Goal: Find specific page/section: Find specific page/section

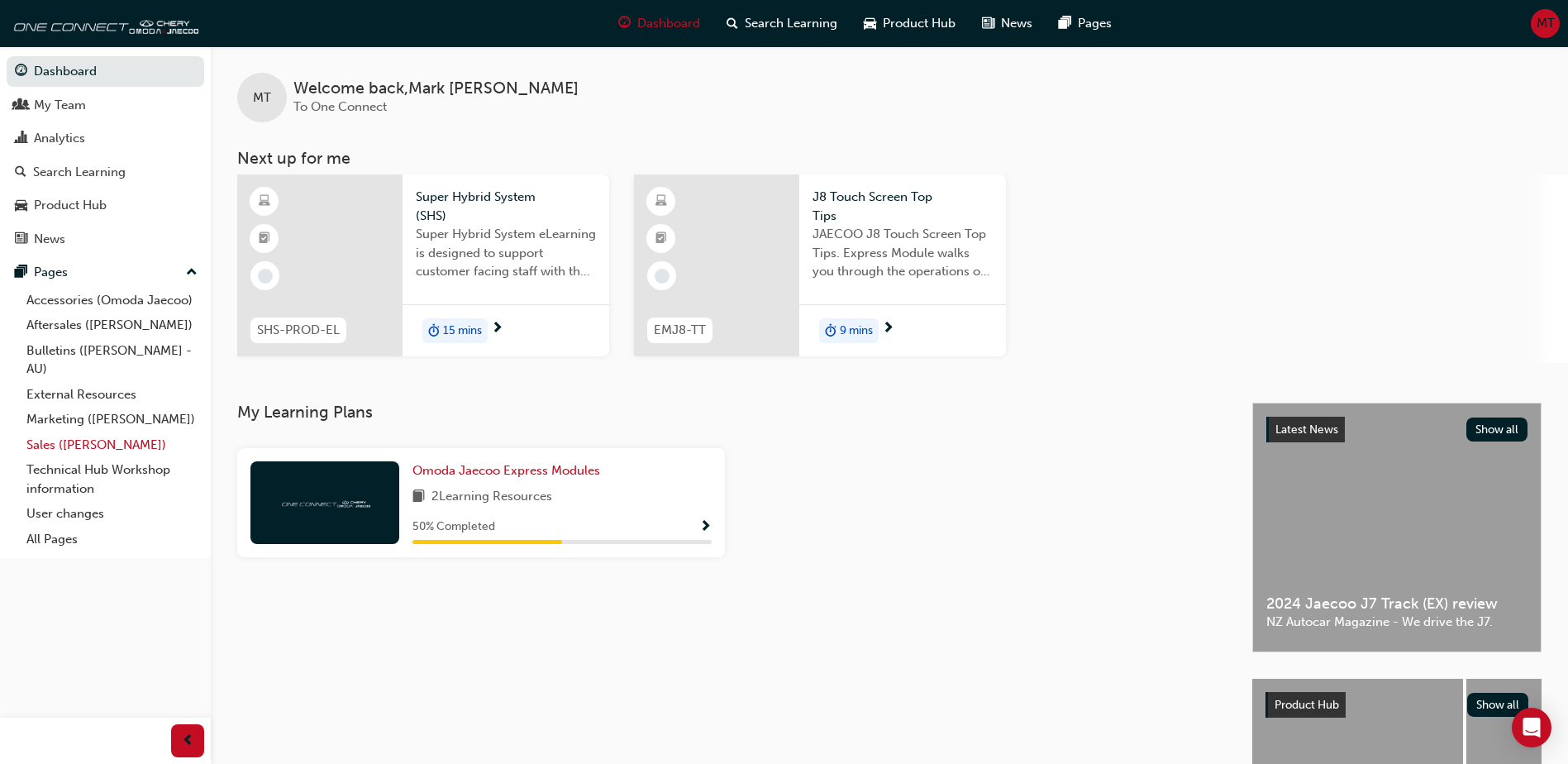
click at [46, 443] on link "Sales ([PERSON_NAME])" at bounding box center [111, 445] width 184 height 25
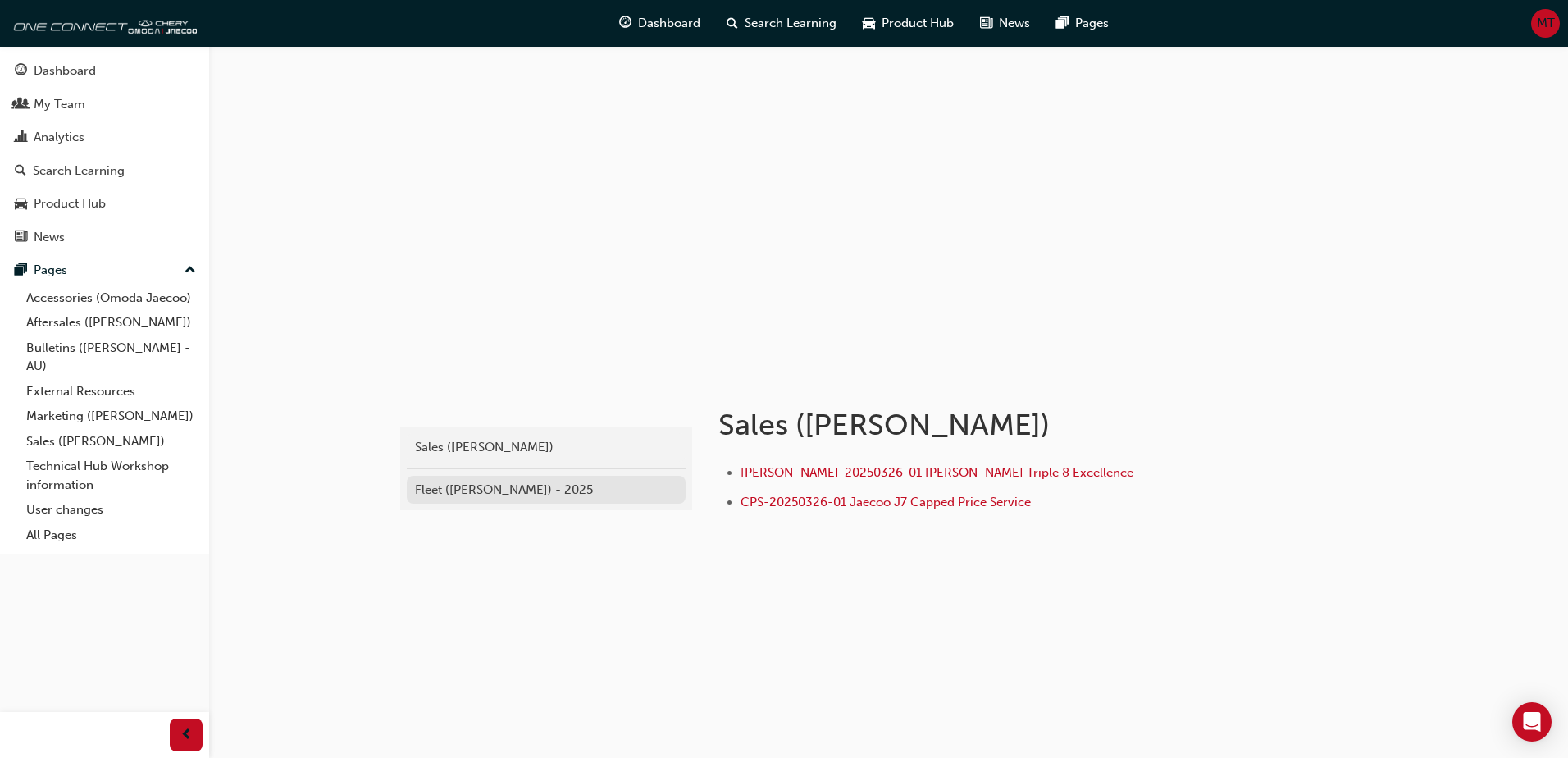
click at [479, 486] on div "Fleet ([PERSON_NAME]) - 2025" at bounding box center [546, 490] width 262 height 19
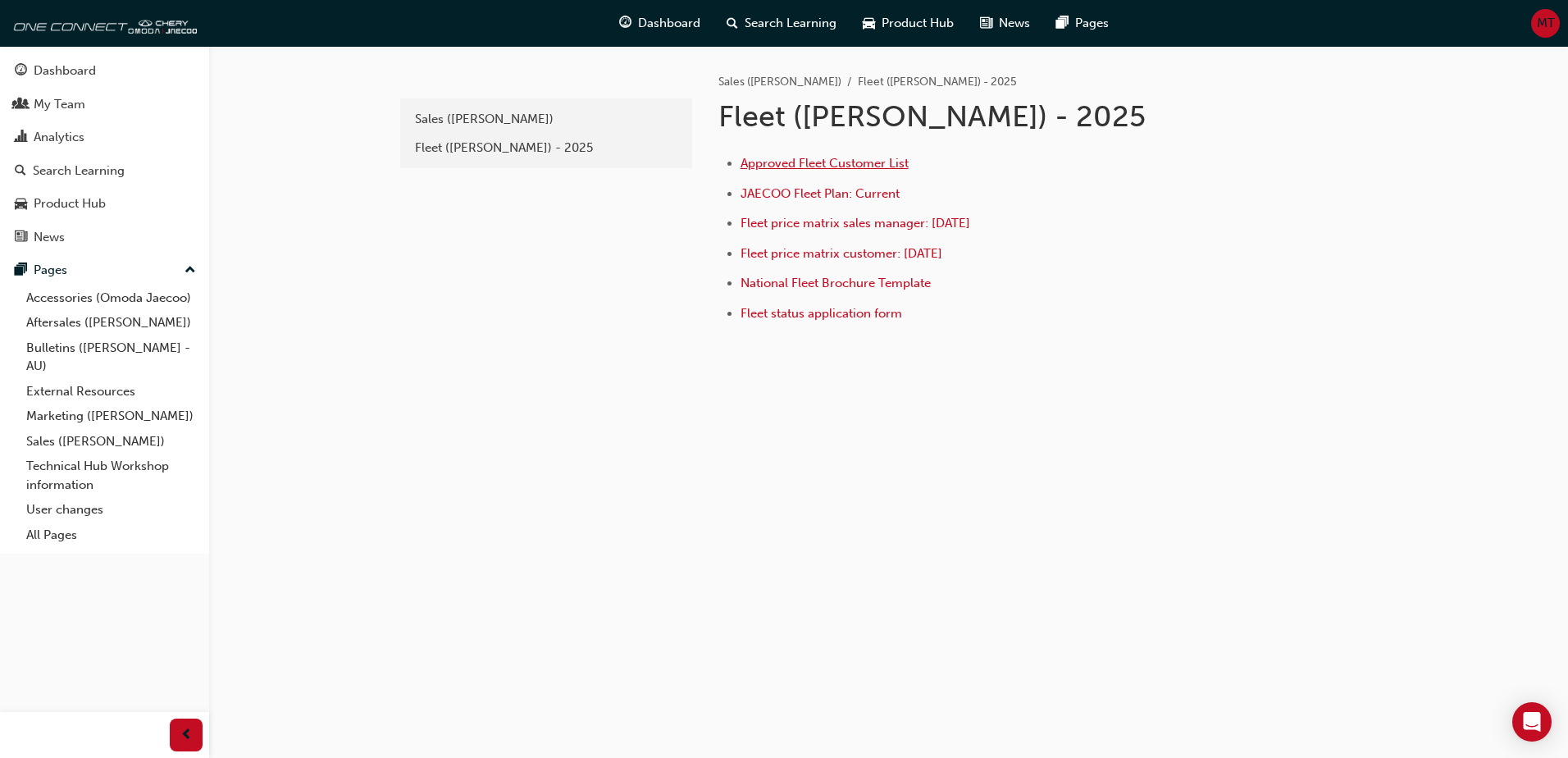
click at [783, 156] on span "Approved Fleet Customer List" at bounding box center [825, 163] width 169 height 15
